Goal: Information Seeking & Learning: Learn about a topic

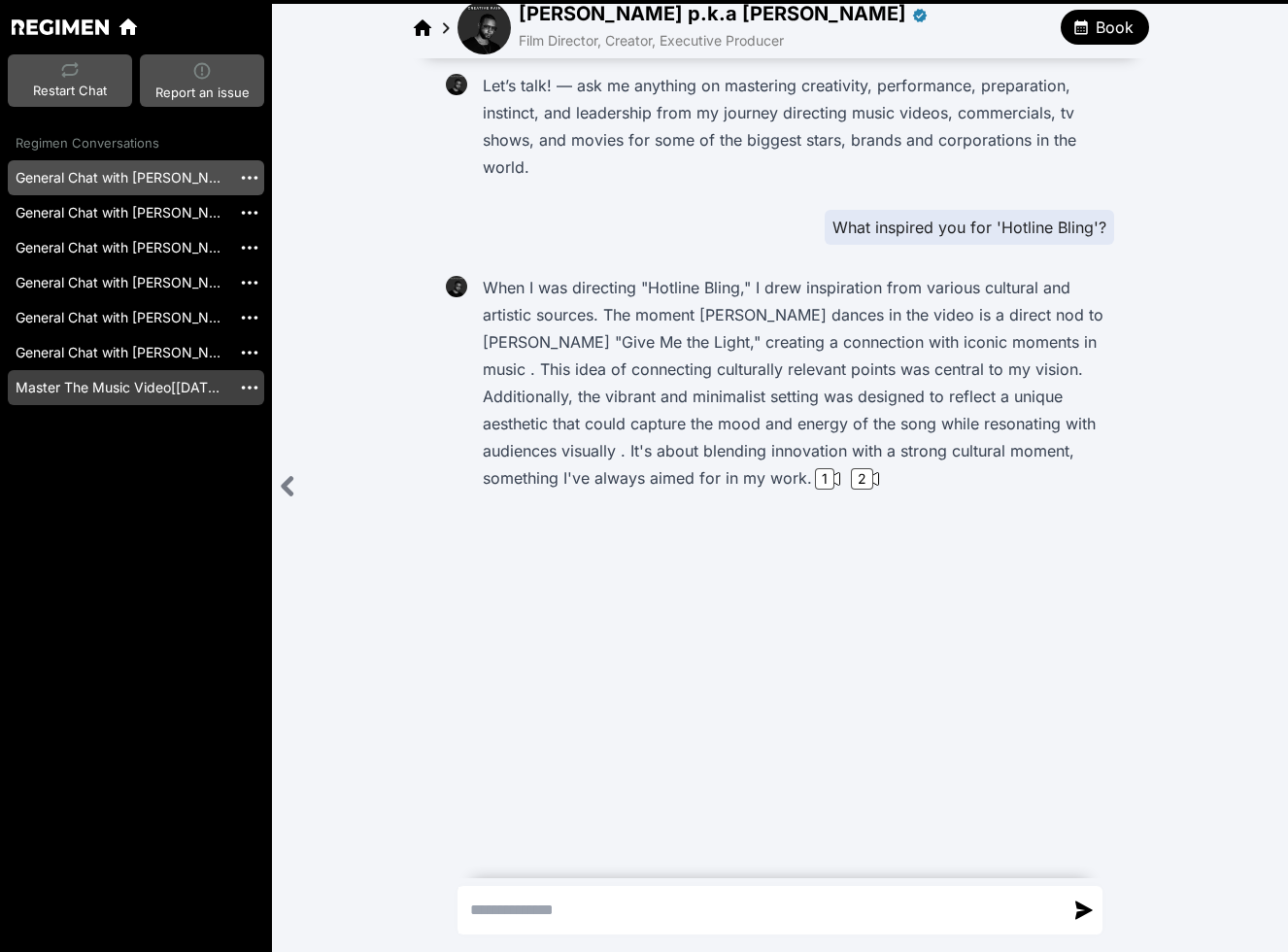
click at [124, 397] on link "Master The Music Video[[DATE]]" at bounding box center [120, 387] width 223 height 35
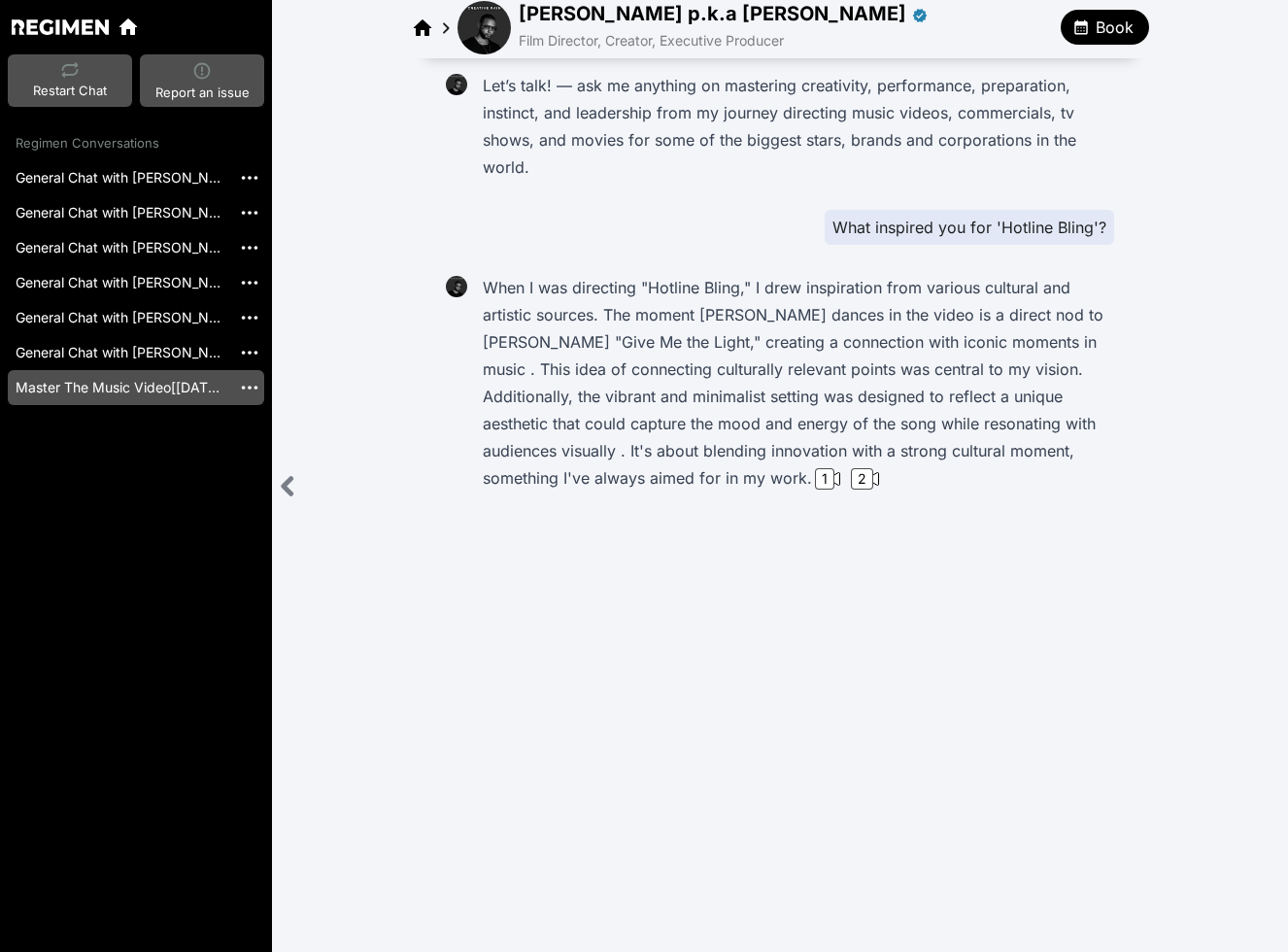
click at [180, 374] on link "Master The Music Video[[DATE]]" at bounding box center [120, 387] width 223 height 35
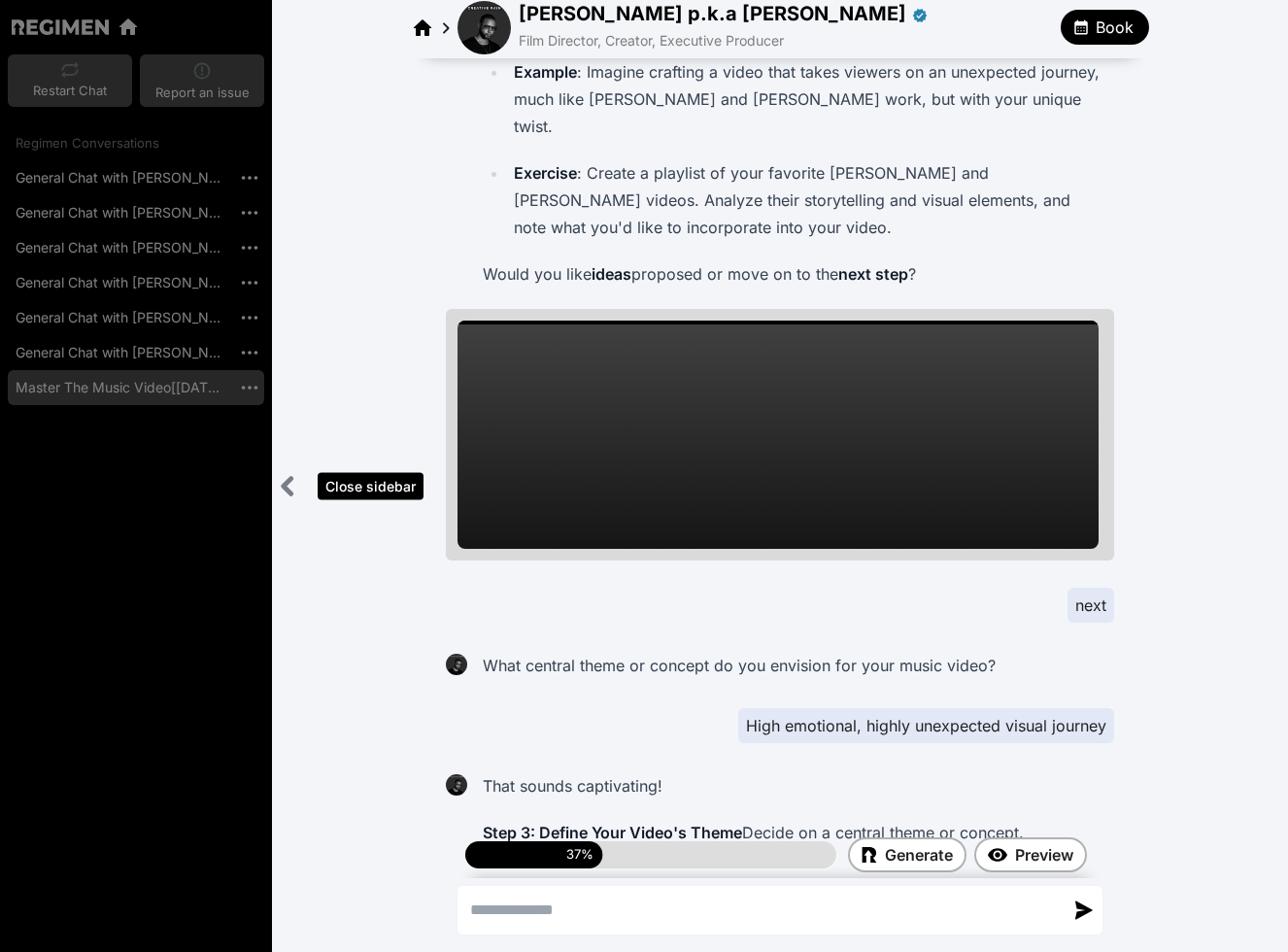
click at [292, 482] on icon "Close sidebar" at bounding box center [288, 486] width 24 height 24
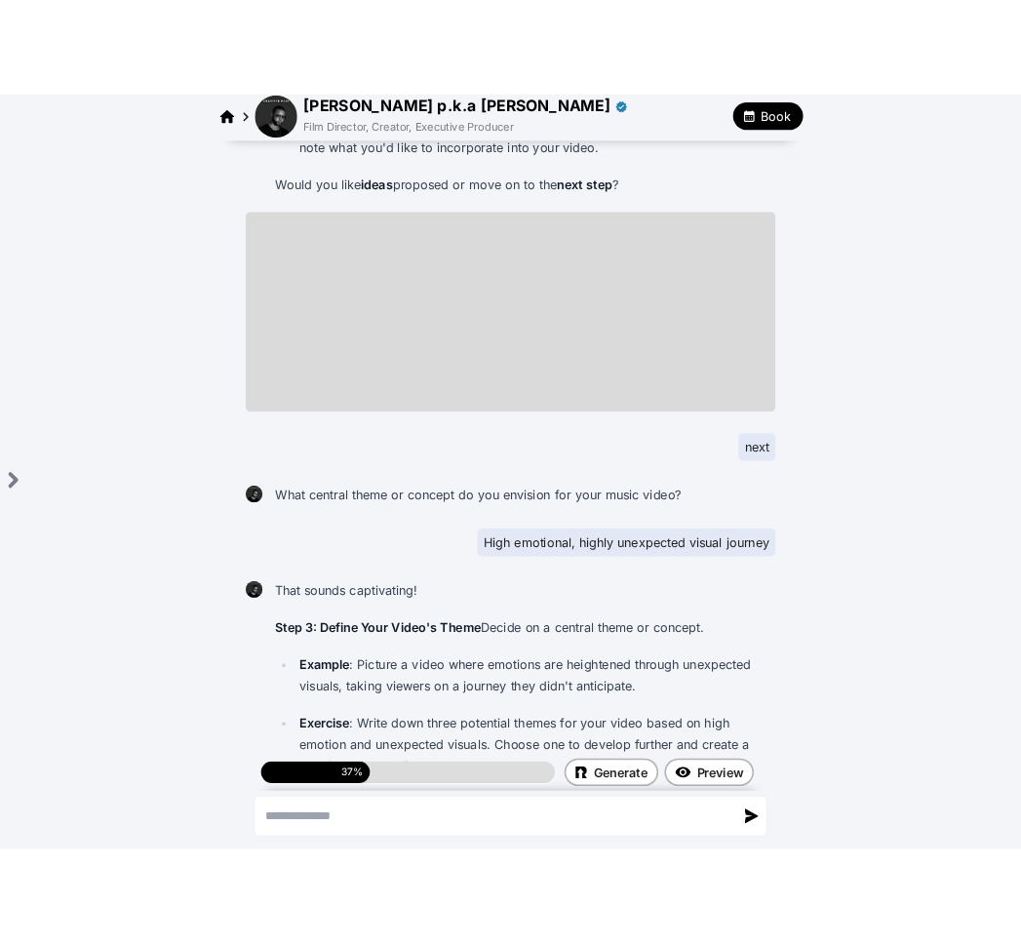
scroll to position [2373, 0]
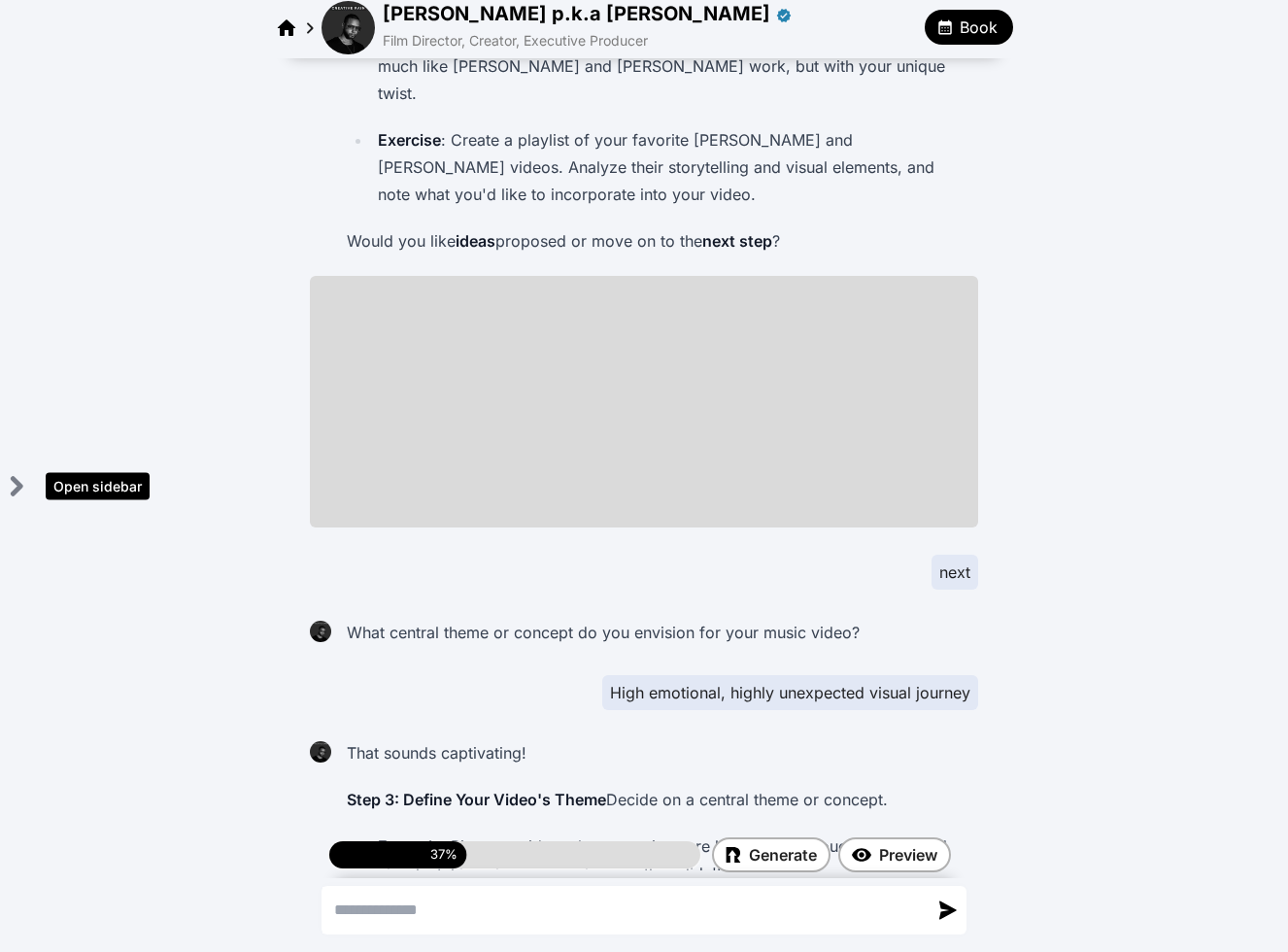
click at [9, 483] on icon "Open sidebar" at bounding box center [16, 486] width 24 height 24
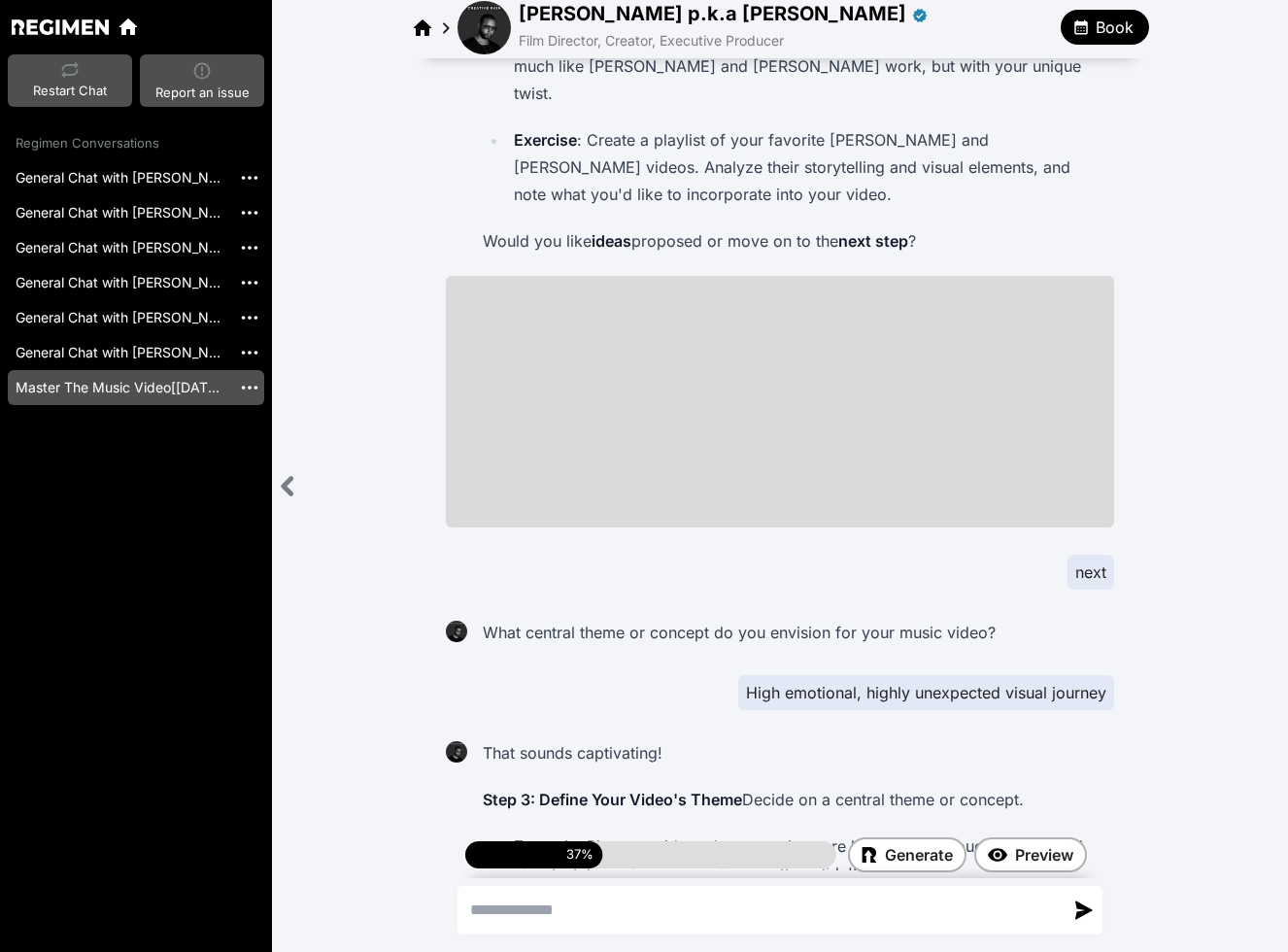
click at [472, 16] on img at bounding box center [484, 28] width 54 height 54
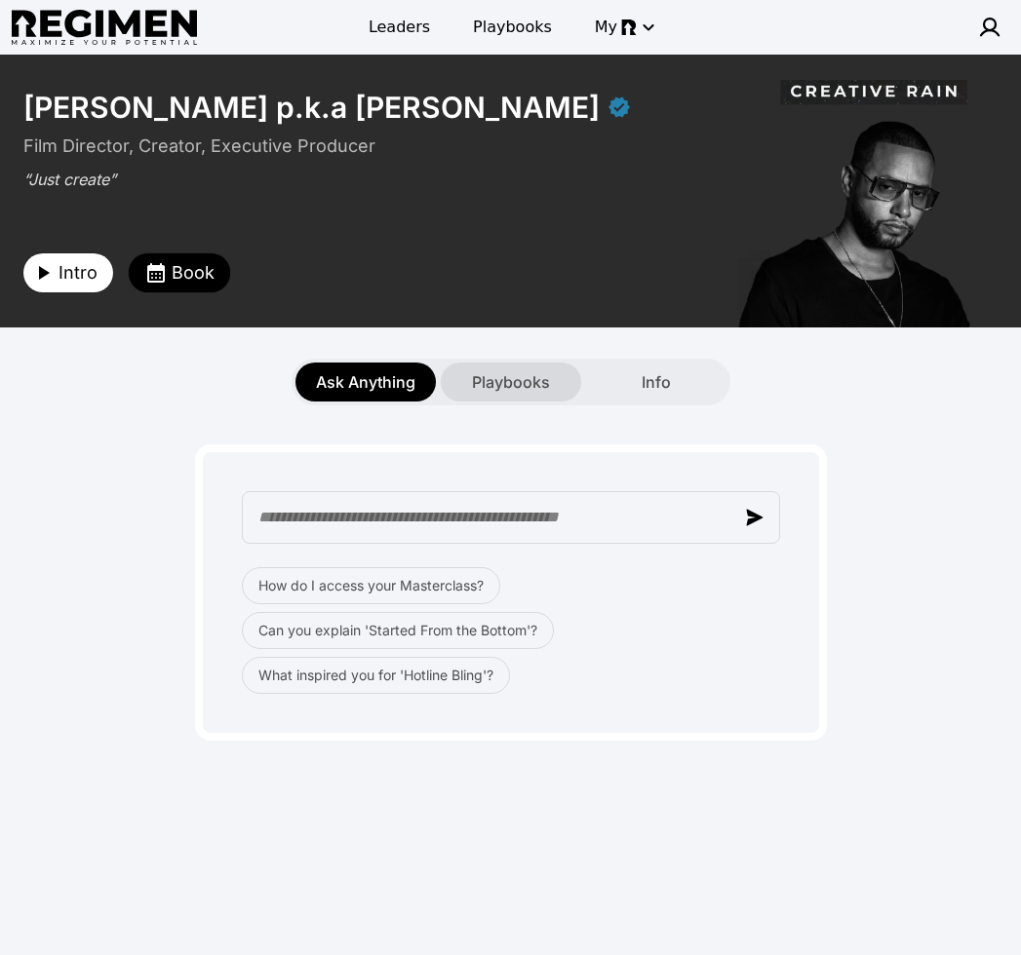
click at [505, 386] on span "Playbooks" at bounding box center [511, 381] width 78 height 23
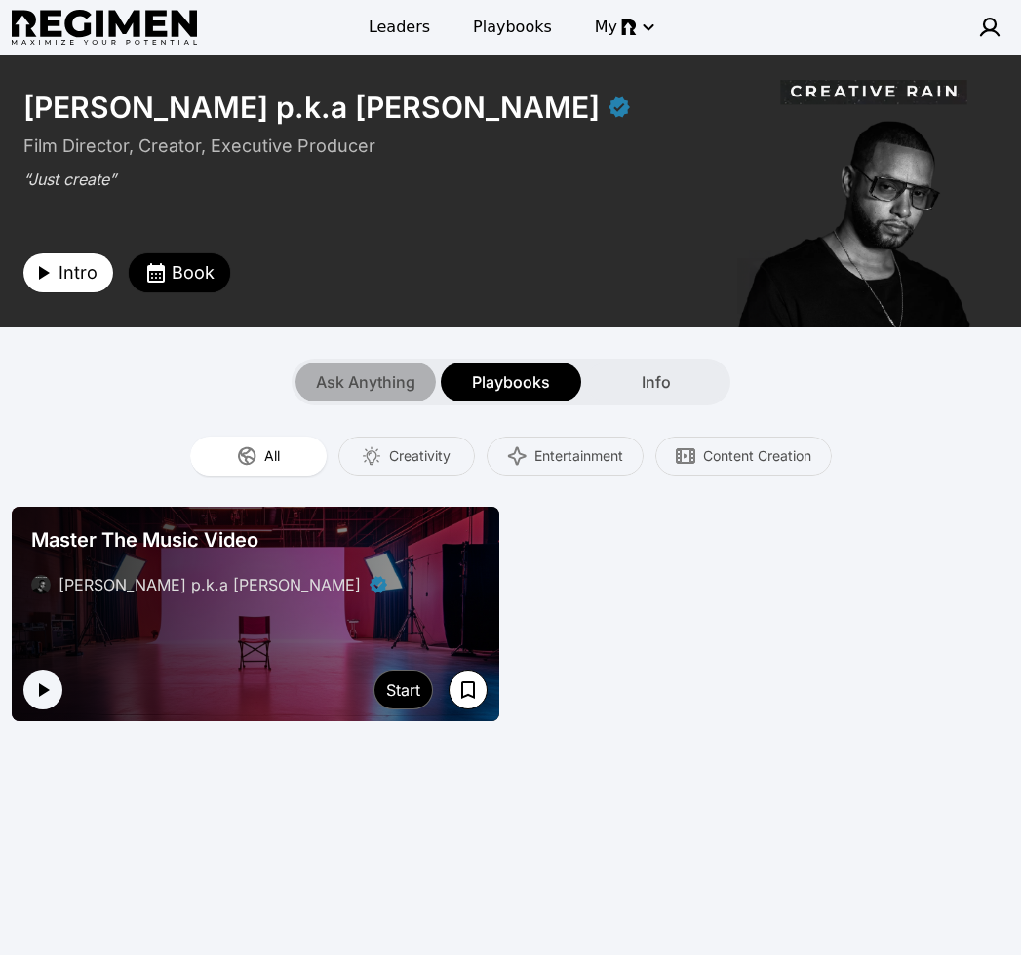
click at [403, 373] on span "Ask Anything" at bounding box center [365, 381] width 99 height 23
